Goal: Information Seeking & Learning: Learn about a topic

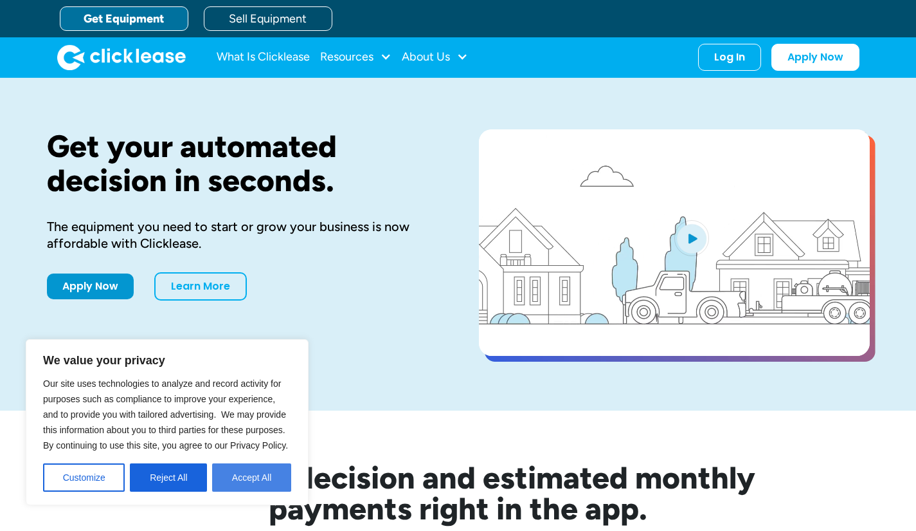
click at [242, 485] on button "Accept All" at bounding box center [251, 477] width 79 height 28
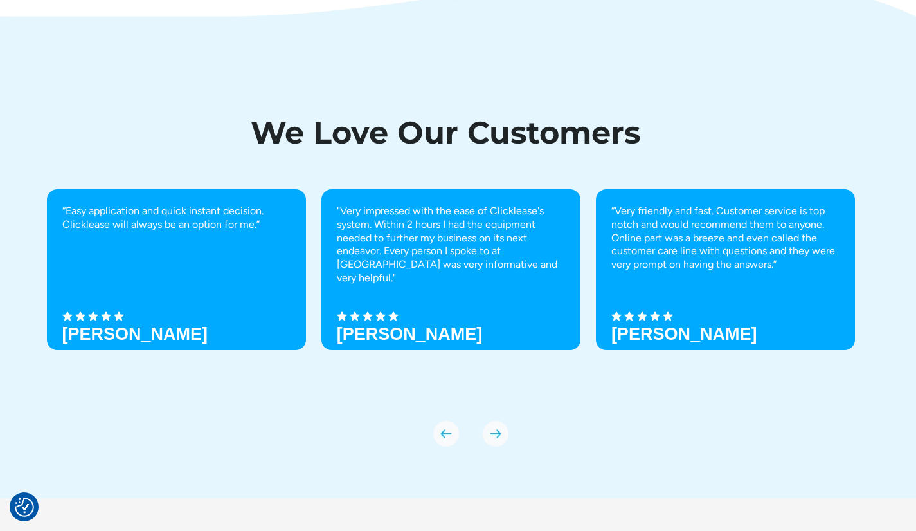
scroll to position [4465, 0]
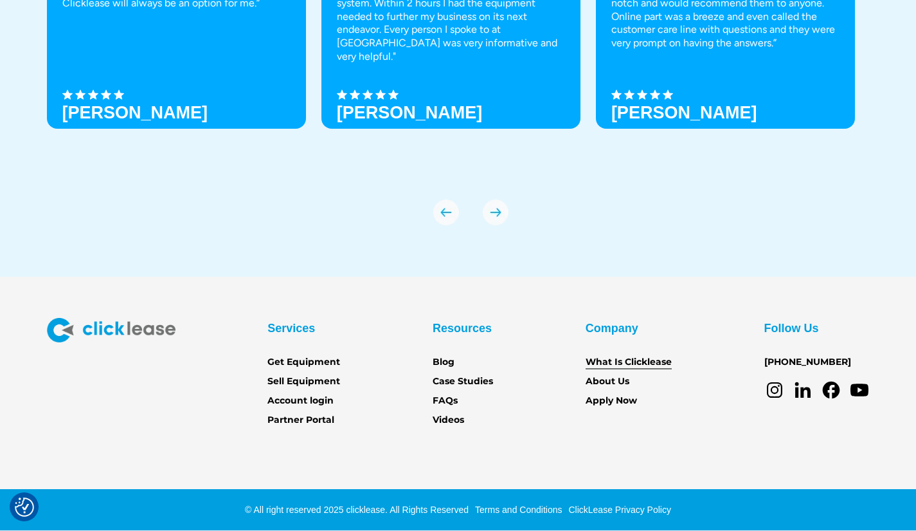
click at [648, 363] on link "What Is Clicklease" at bounding box center [629, 362] width 86 height 14
